Goal: Navigation & Orientation: Understand site structure

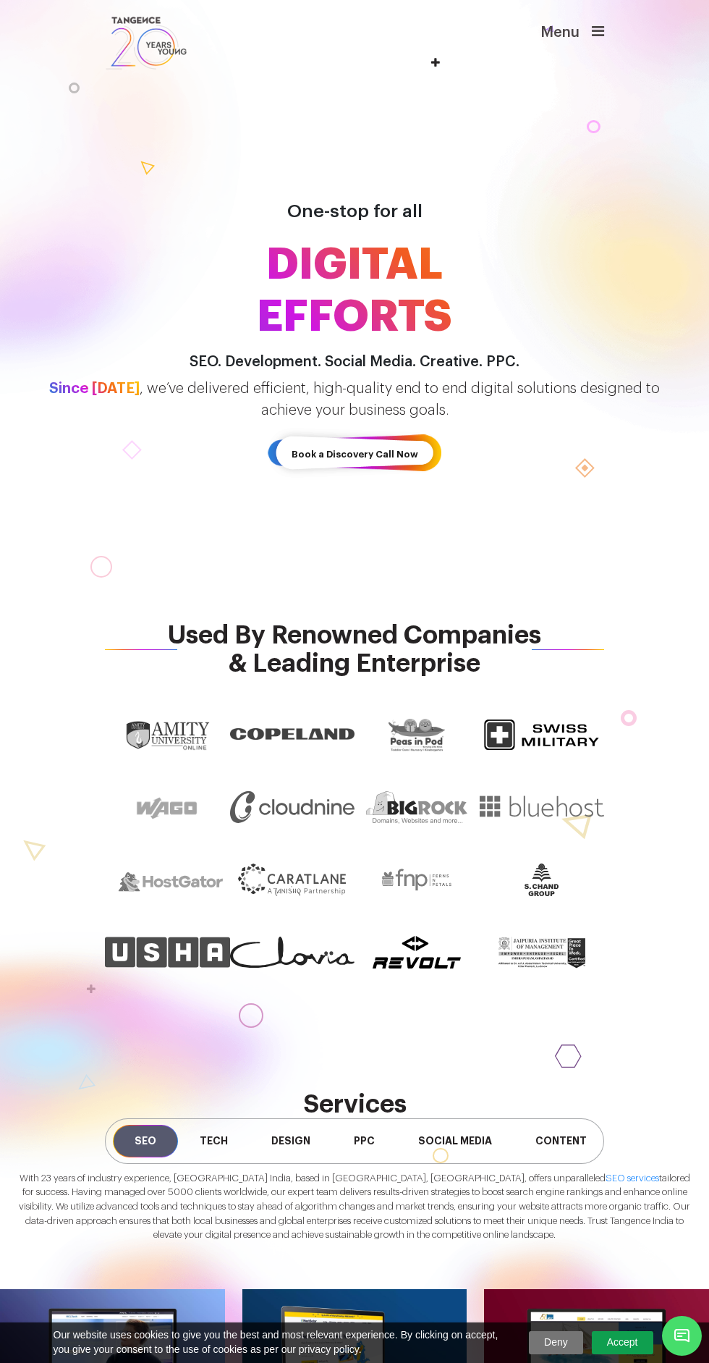
click at [598, 31] on icon at bounding box center [598, 31] width 12 height 14
